Goal: Information Seeking & Learning: Learn about a topic

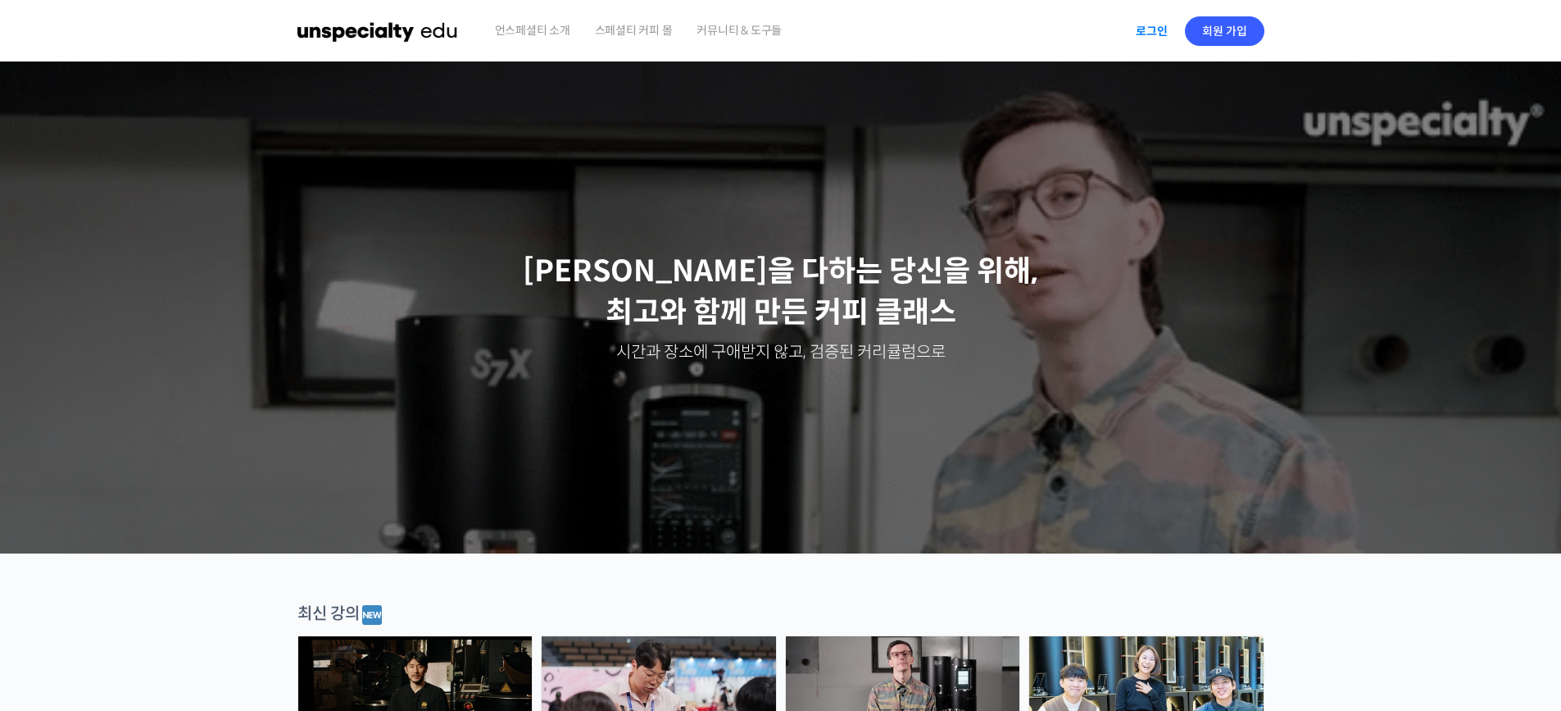
click at [1147, 39] on link "로그인" at bounding box center [1152, 31] width 52 height 38
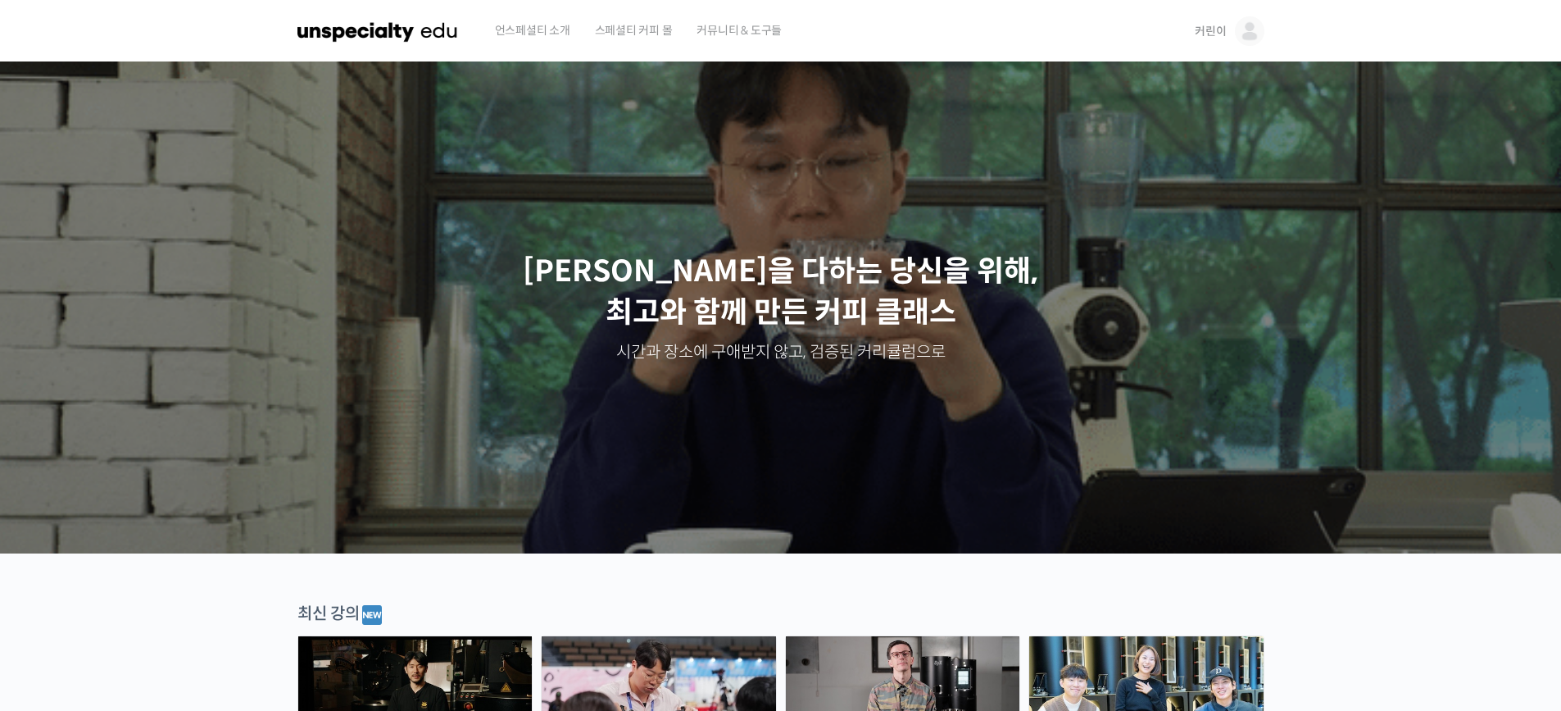
click at [1245, 34] on img at bounding box center [1250, 31] width 30 height 30
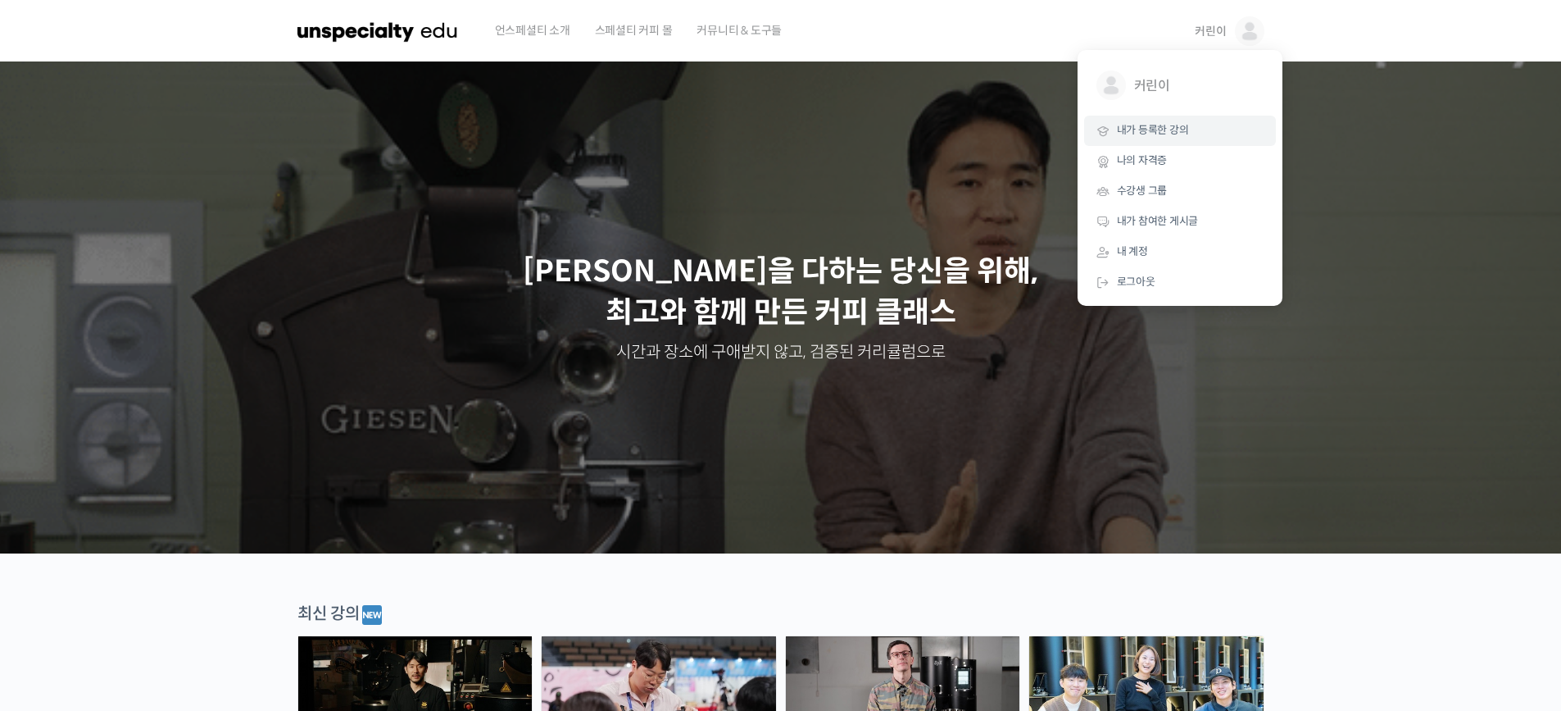
click at [1181, 136] on span "내가 등록한 강의" at bounding box center [1153, 130] width 72 height 14
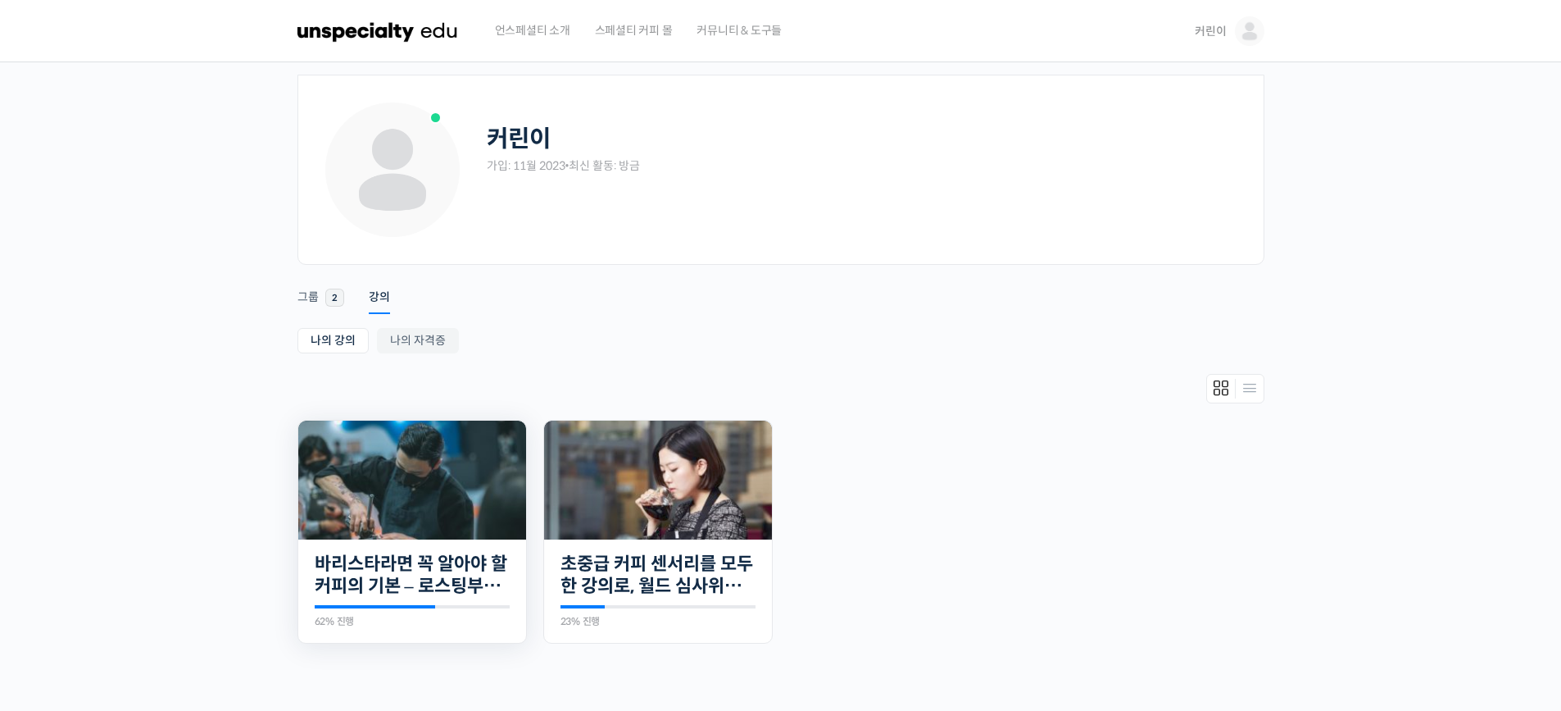
click at [423, 503] on img at bounding box center [412, 479] width 228 height 119
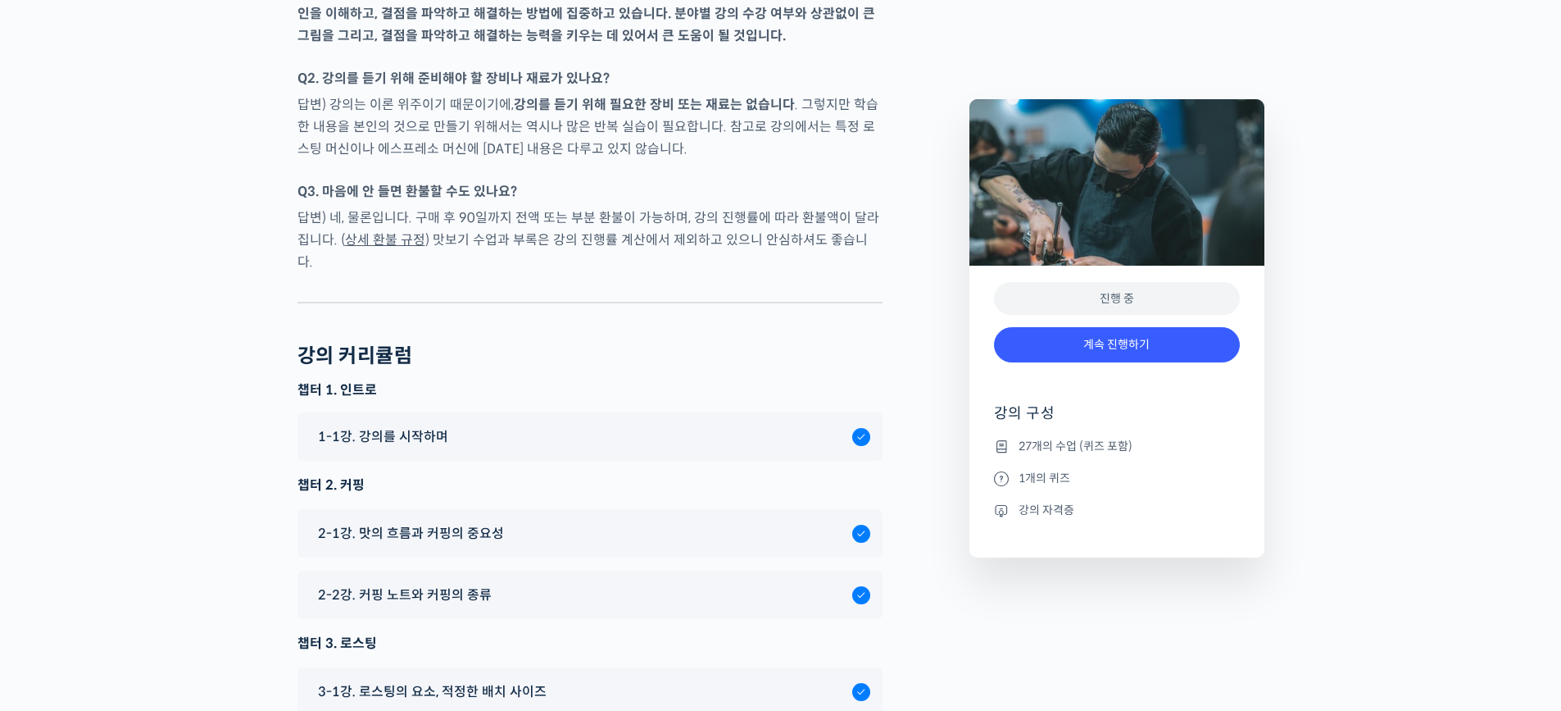
scroll to position [6670, 0]
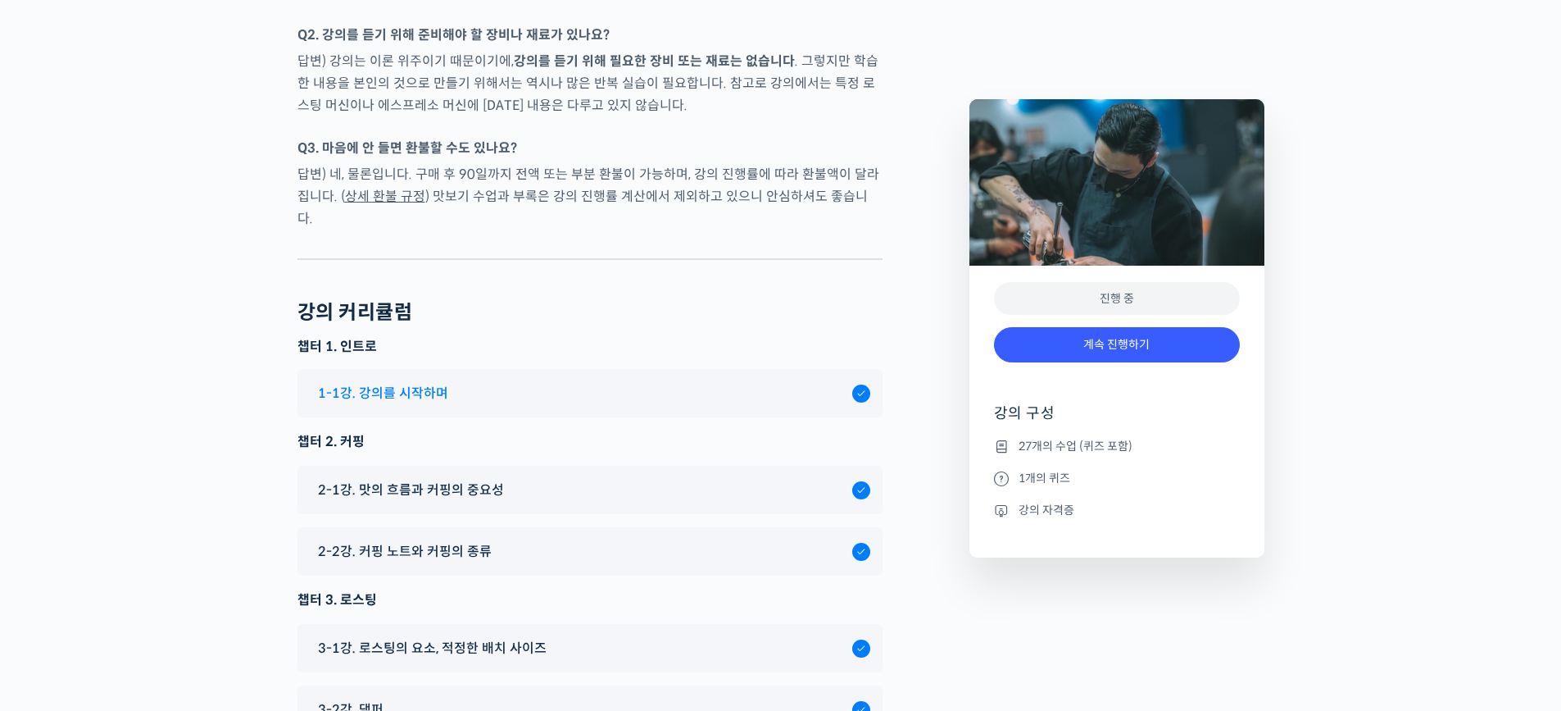
click at [561, 382] on div "1-1강. 강의를 시작하며" at bounding box center [581, 393] width 543 height 22
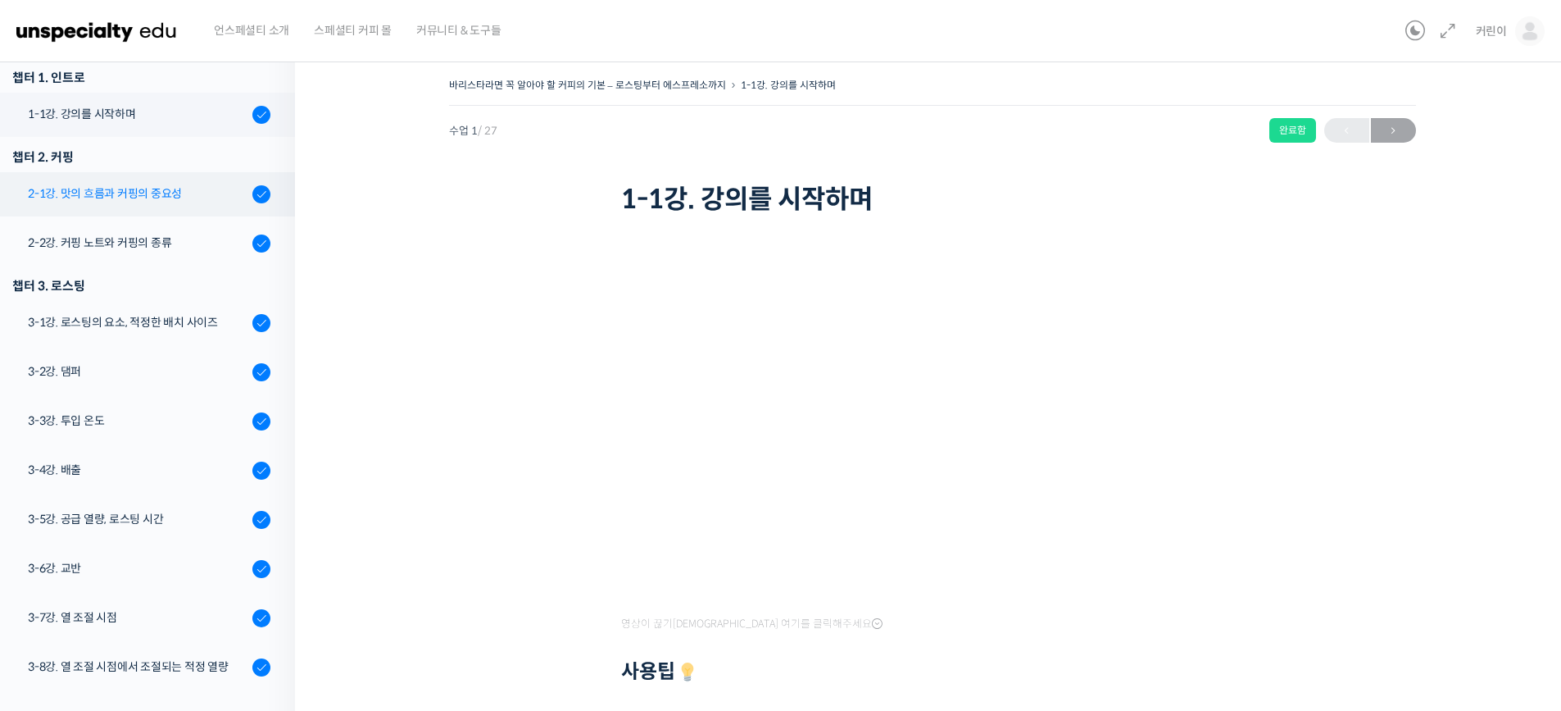
click at [166, 189] on div "2-1강. 맛의 흐름과 커핑의 중요성" at bounding box center [138, 193] width 220 height 18
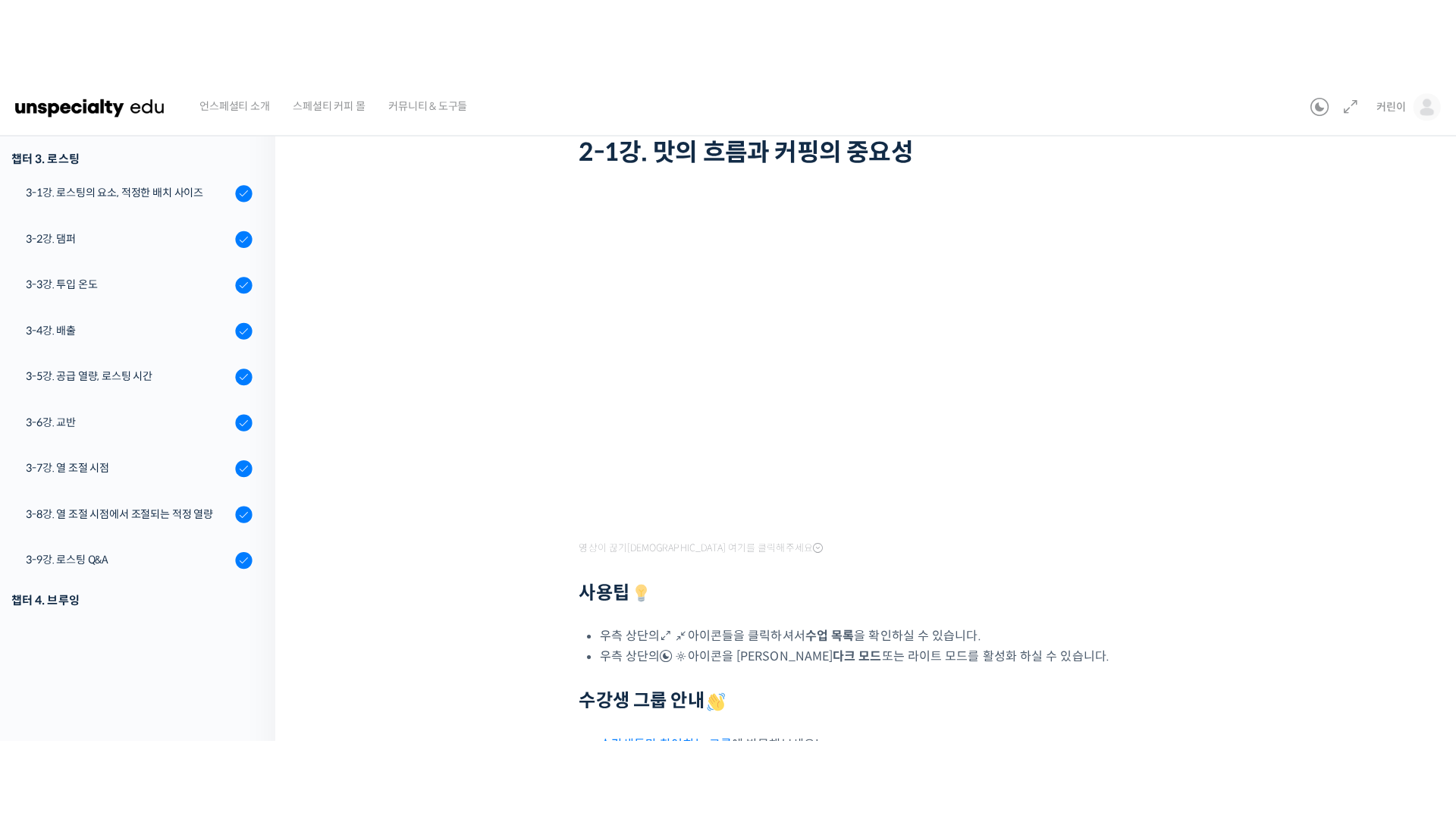
scroll to position [106, 0]
